Goal: Information Seeking & Learning: Learn about a topic

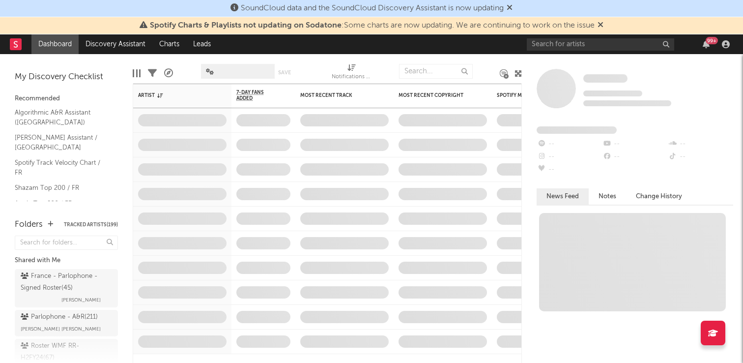
click at [512, 5] on icon at bounding box center [510, 7] width 6 height 8
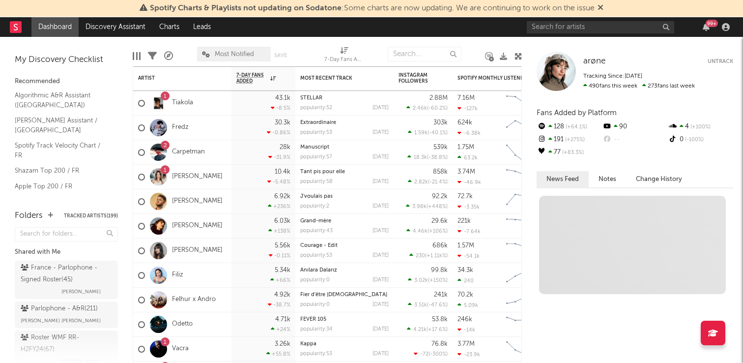
click at [602, 11] on icon at bounding box center [600, 7] width 6 height 8
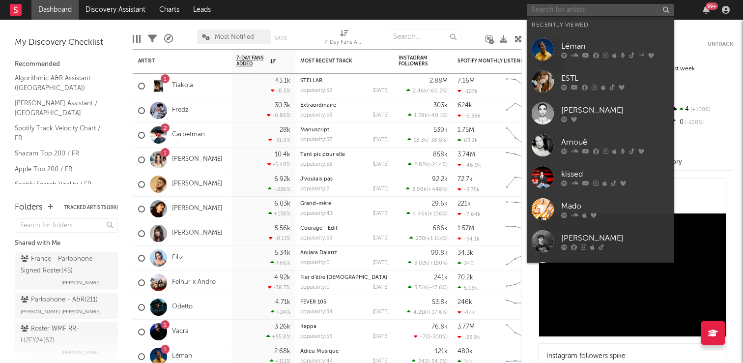
click at [597, 12] on input "text" at bounding box center [600, 10] width 147 height 12
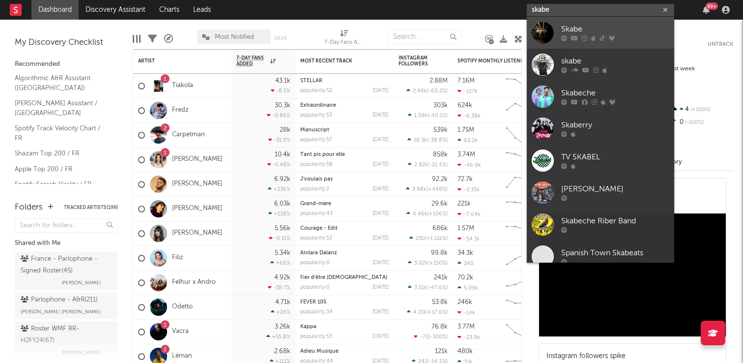
type input "skabe"
click at [579, 38] on div at bounding box center [615, 38] width 108 height 6
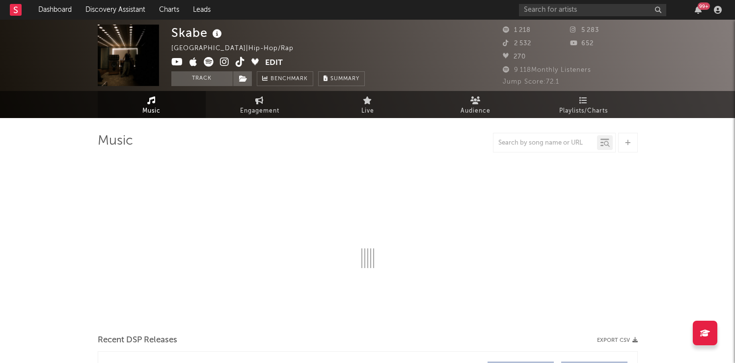
select select "6m"
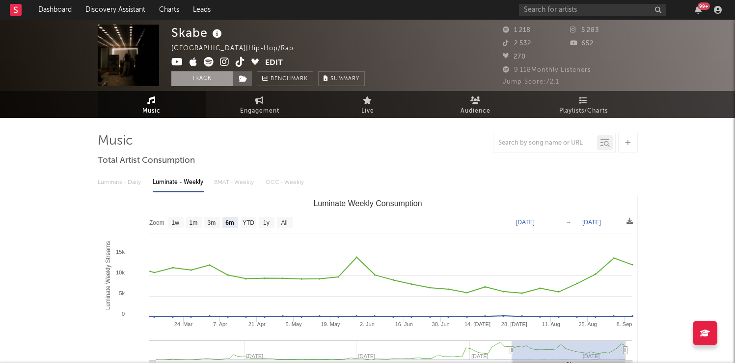
click at [188, 75] on button "Track" at bounding box center [201, 78] width 61 height 15
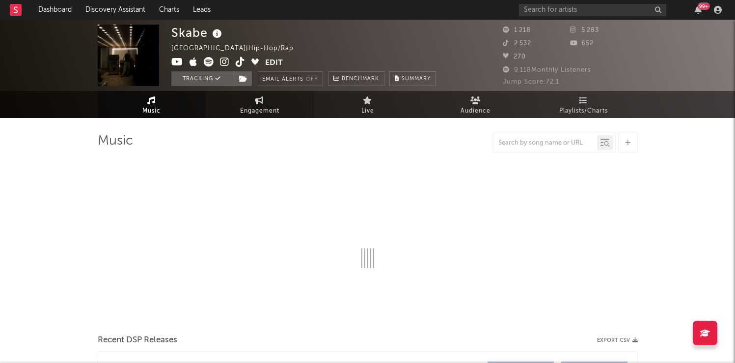
select select "6m"
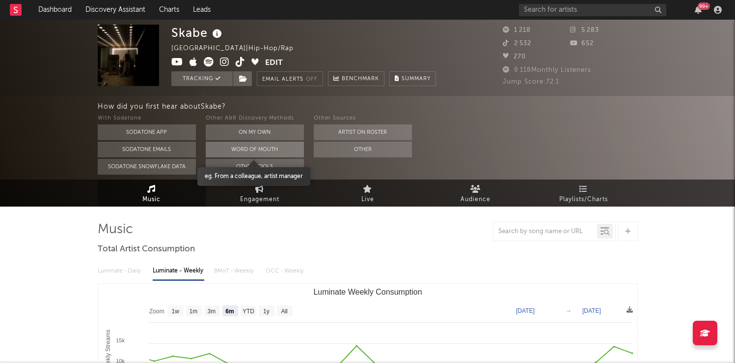
click at [244, 145] on button "Word Of Mouth" at bounding box center [255, 149] width 98 height 16
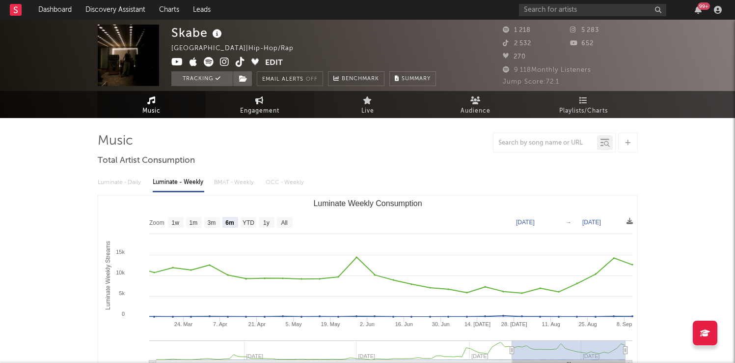
click at [262, 102] on icon at bounding box center [259, 100] width 8 height 8
select select "1w"
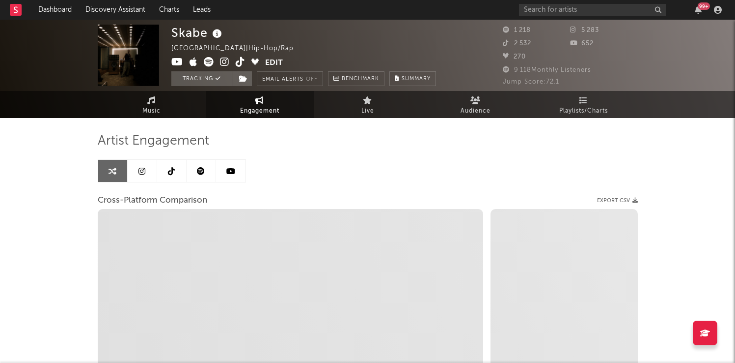
select select "1m"
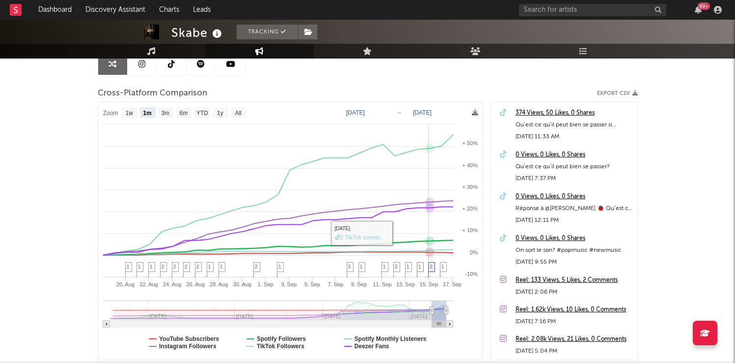
scroll to position [130, 0]
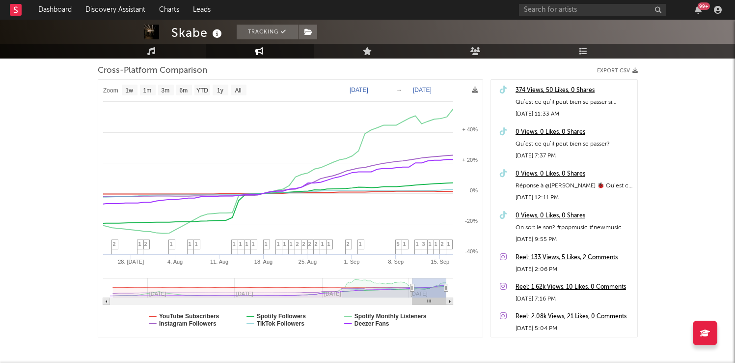
type input "[DATE]"
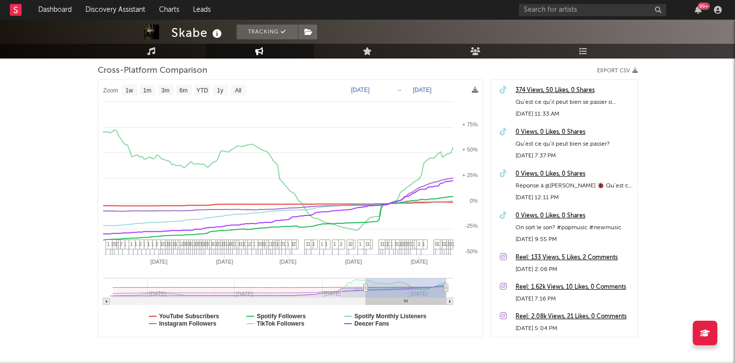
select select "6m"
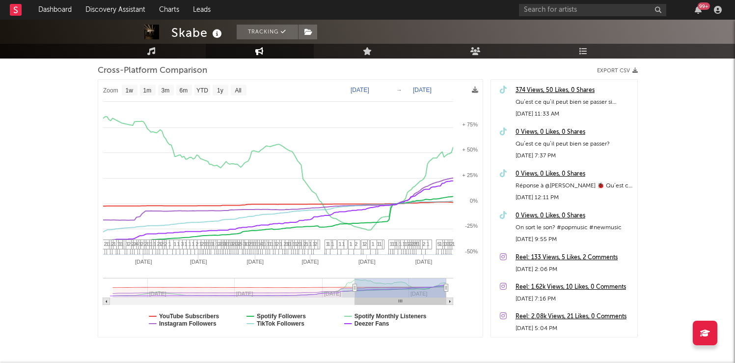
type input "[DATE]"
select select "1w"
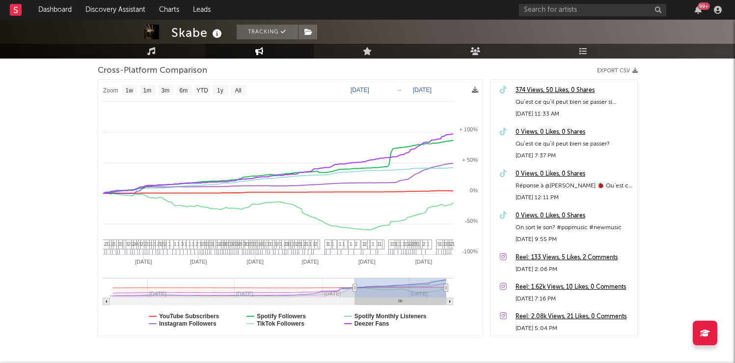
drag, startPoint x: 433, startPoint y: 287, endPoint x: 406, endPoint y: 294, distance: 27.9
type input "[DATE]"
select select "6m"
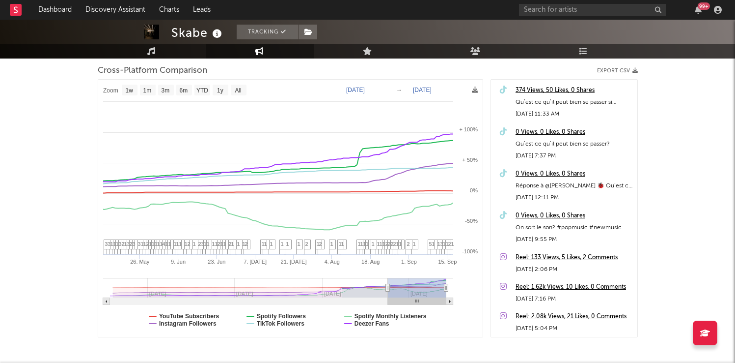
type input "[DATE]"
select select "3m"
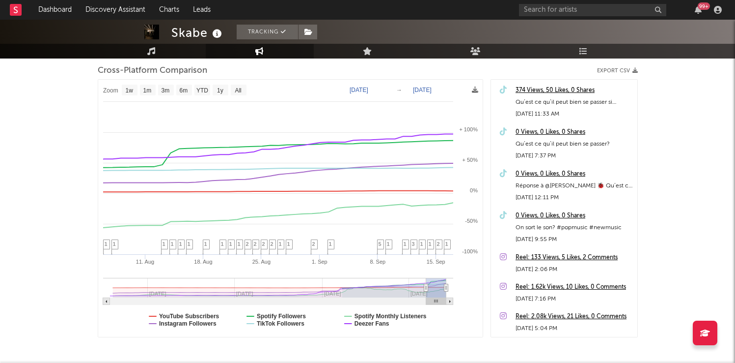
type input "[DATE]"
select select "1m"
type input "[DATE]"
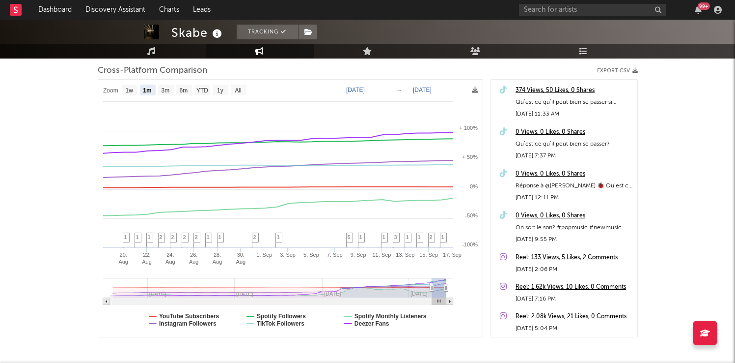
select select "1m"
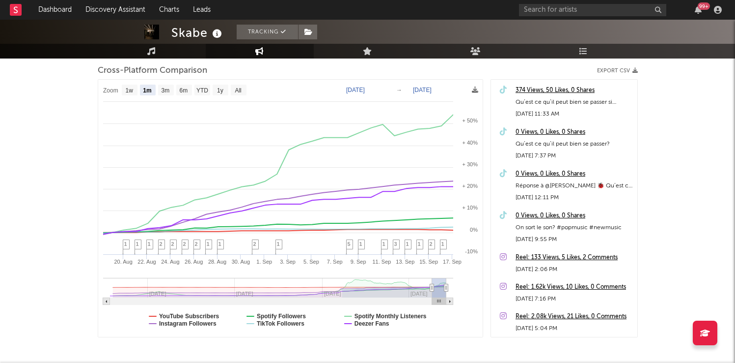
drag, startPoint x: 356, startPoint y: 288, endPoint x: 427, endPoint y: 290, distance: 70.8
